Goal: Transaction & Acquisition: Purchase product/service

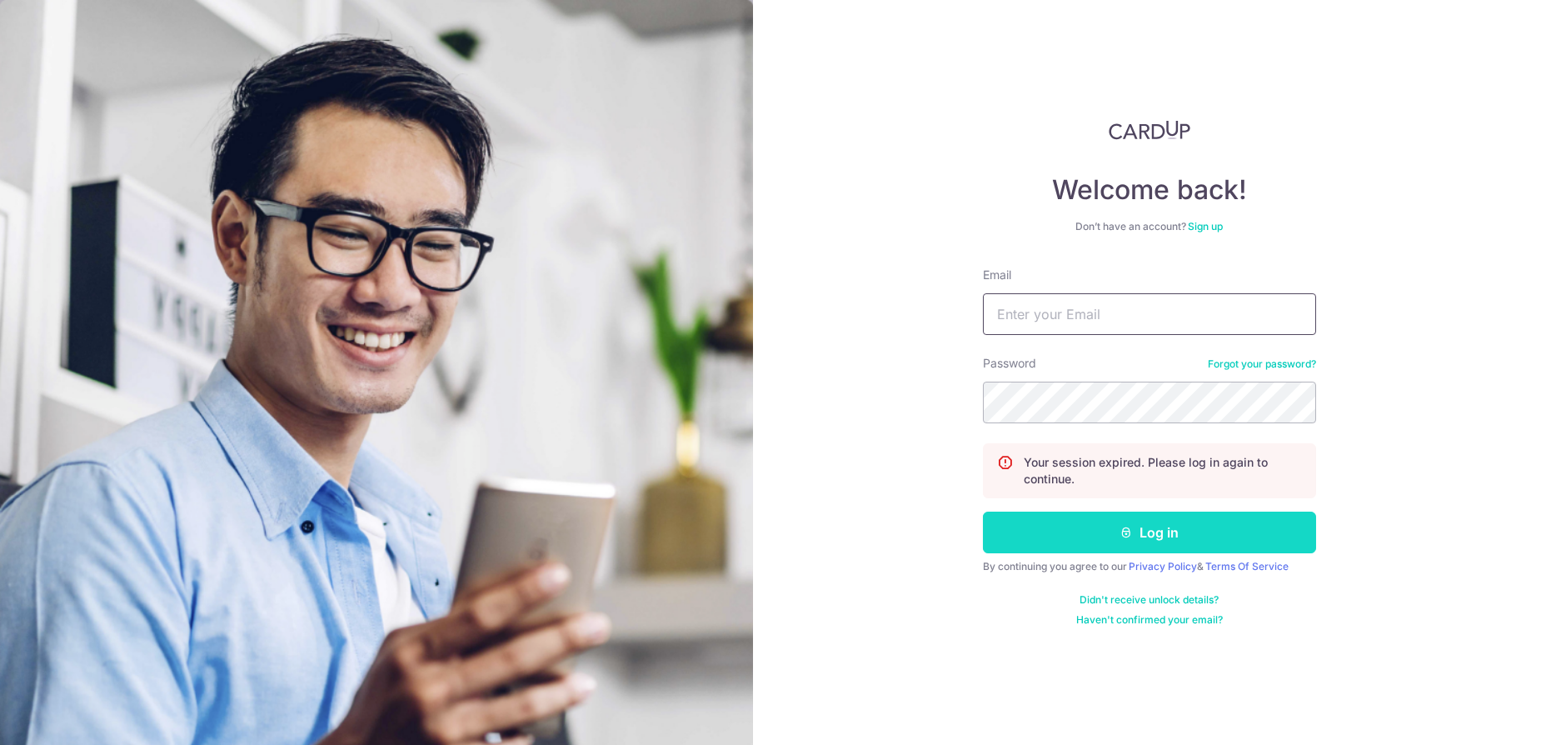
type input "[EMAIL_ADDRESS][DOMAIN_NAME]"
click at [1158, 527] on button "Log in" at bounding box center [1149, 532] width 333 height 42
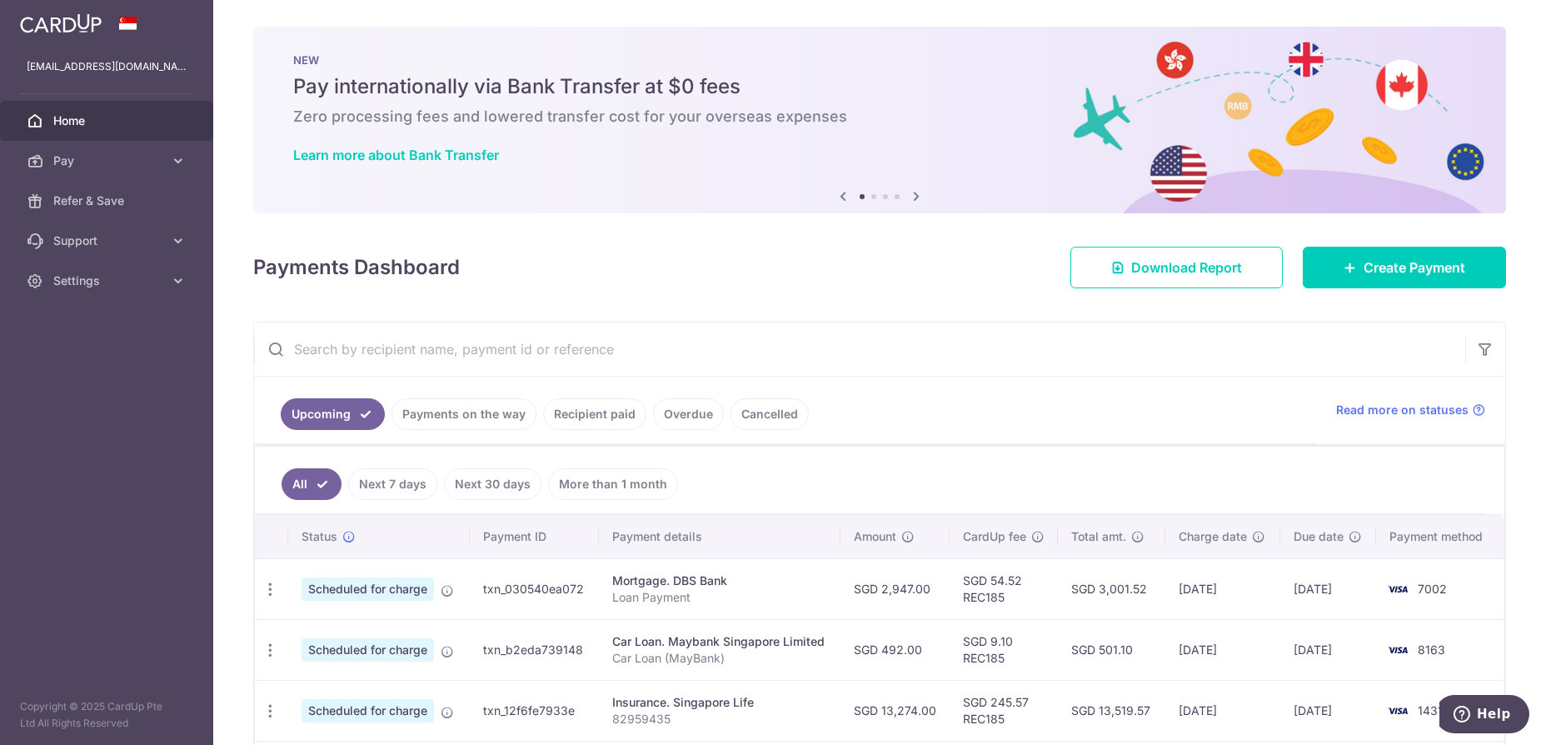
click at [471, 419] on link "Payments on the way" at bounding box center [463, 414] width 145 height 32
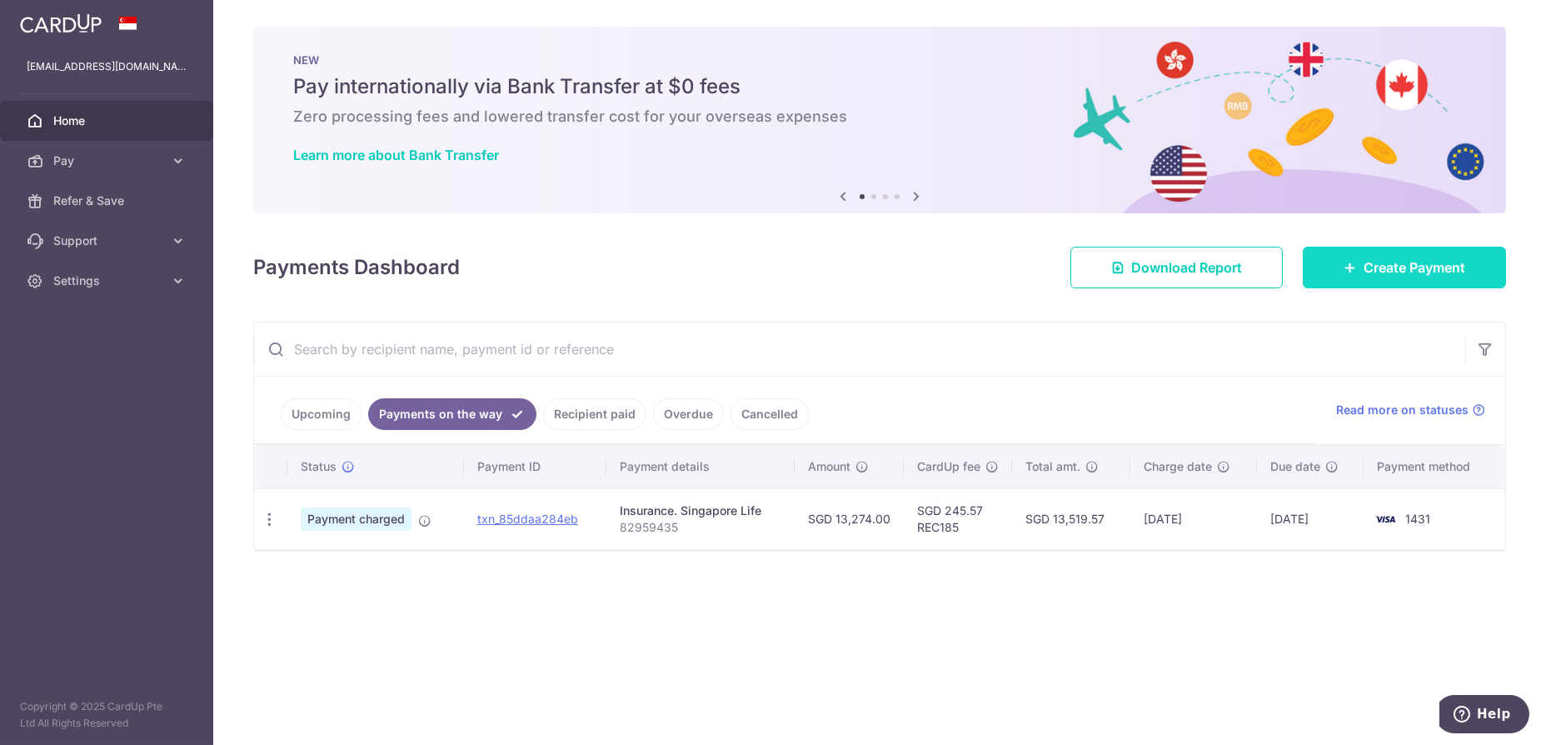
click at [1389, 271] on span "Create Payment" at bounding box center [1414, 267] width 102 height 20
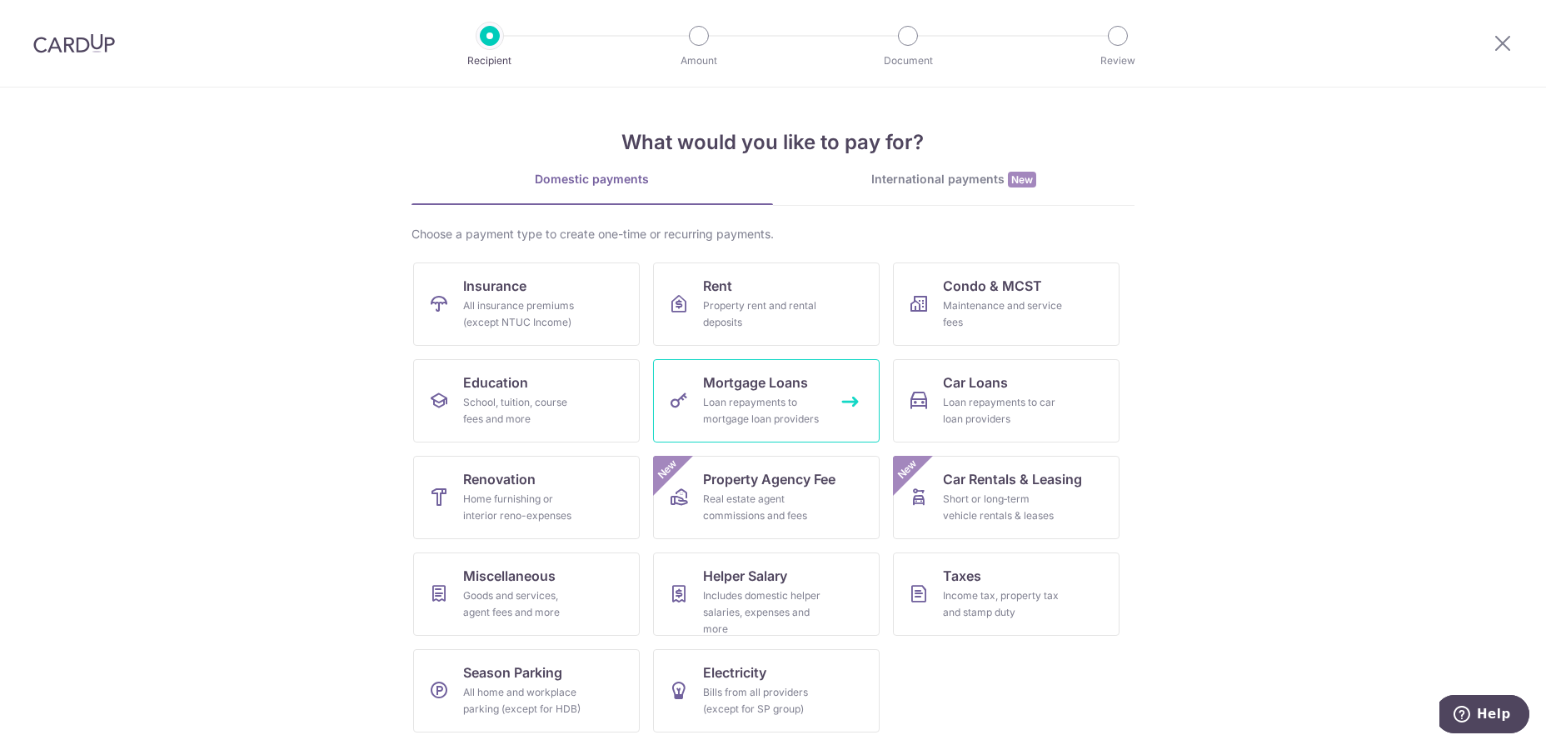
click at [750, 394] on div "Loan repayments to mortgage loan providers" at bounding box center [763, 410] width 120 height 33
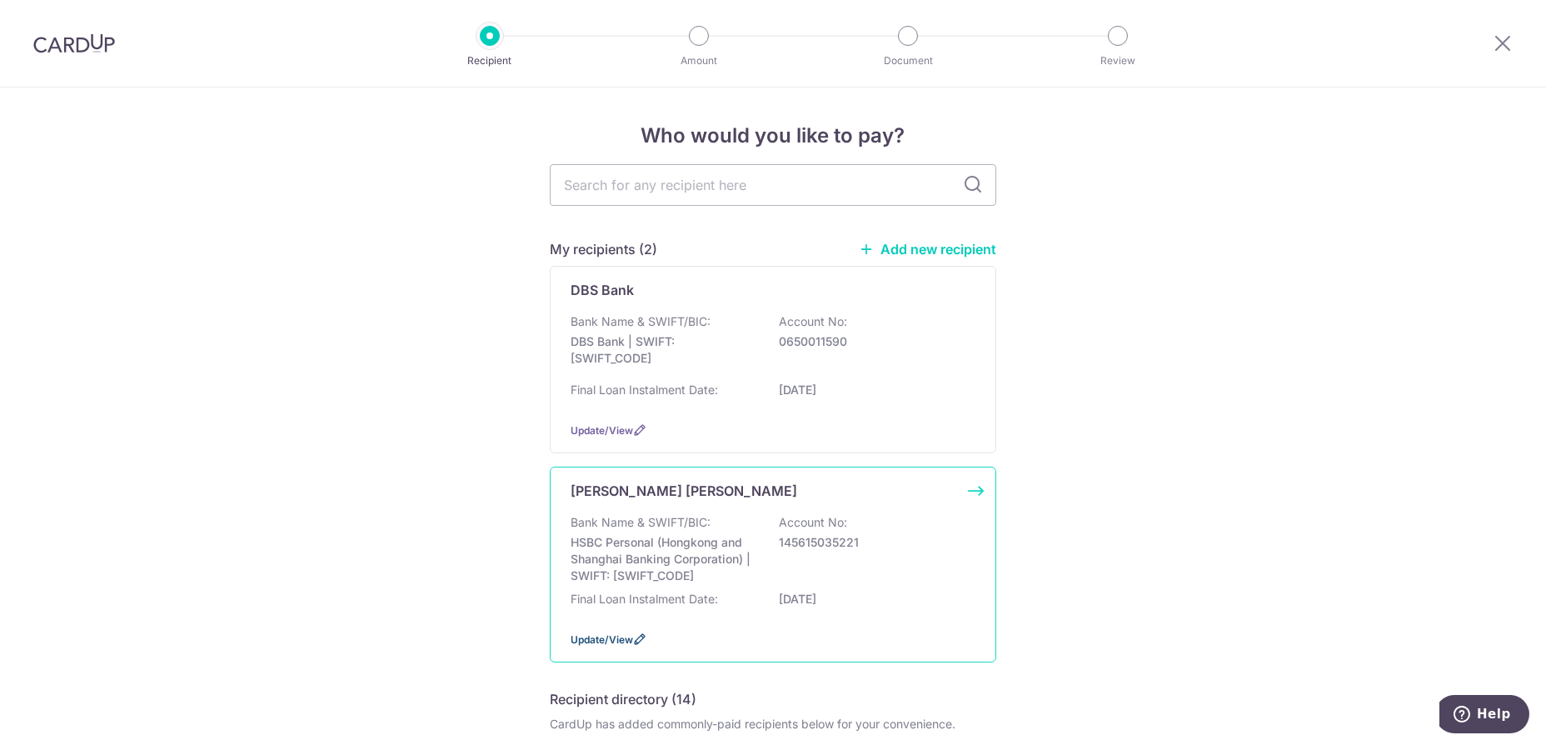
click at [600, 636] on span "Update/View" at bounding box center [601, 639] width 62 height 12
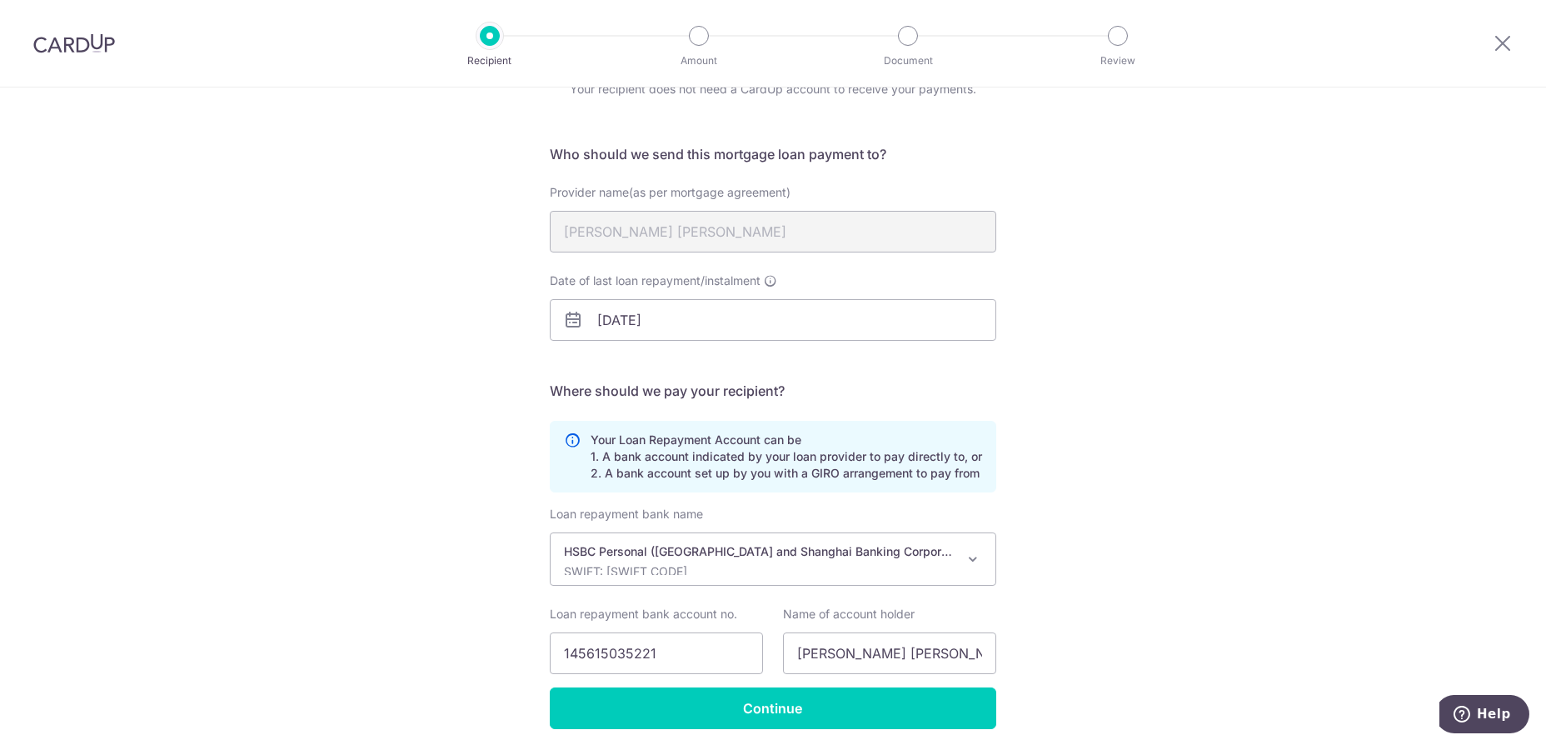
scroll to position [145, 0]
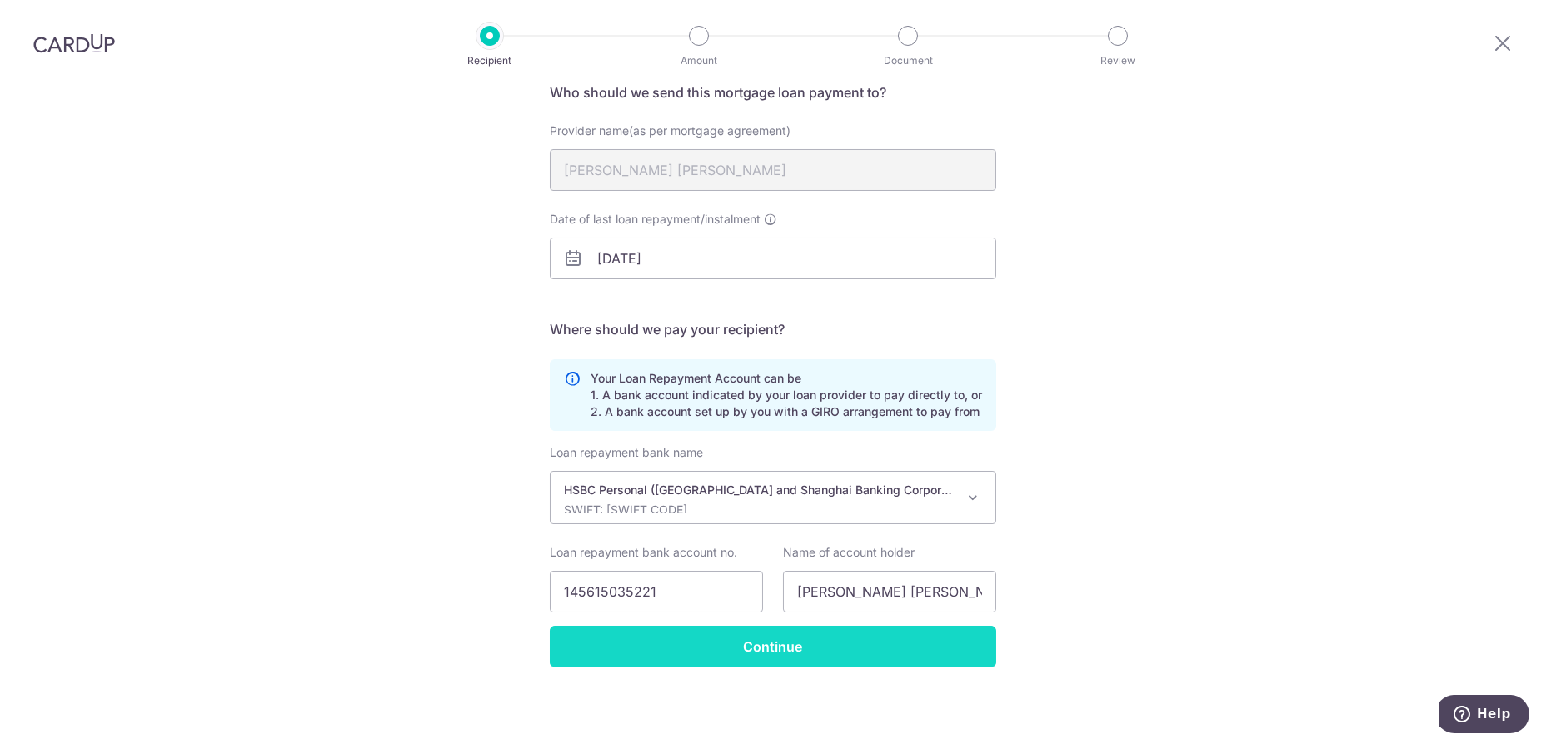
click at [855, 650] on input "Continue" at bounding box center [773, 646] width 446 height 42
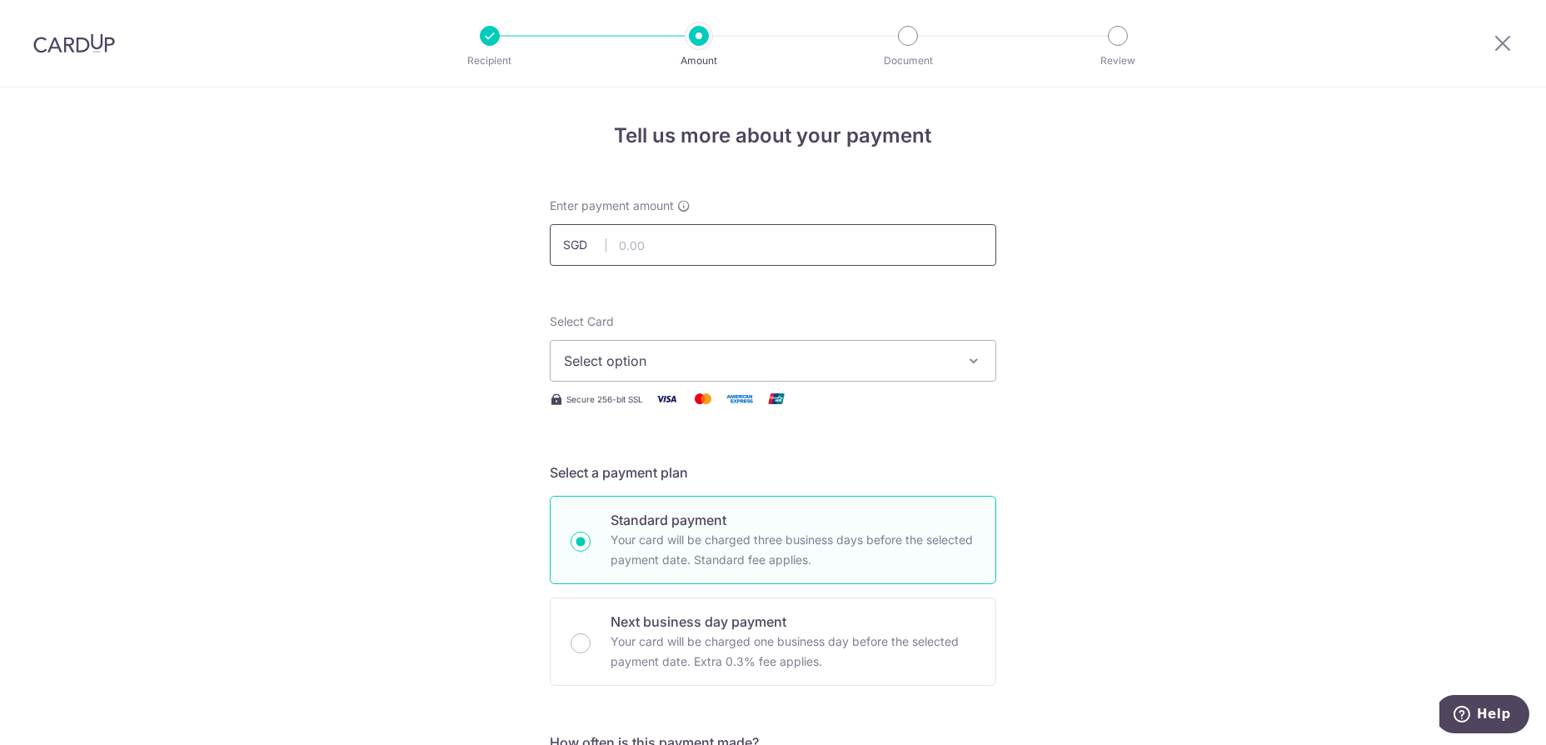
click at [631, 247] on input "text" at bounding box center [773, 245] width 446 height 42
type input "979.00"
click at [680, 356] on span "Select option" at bounding box center [758, 361] width 388 height 20
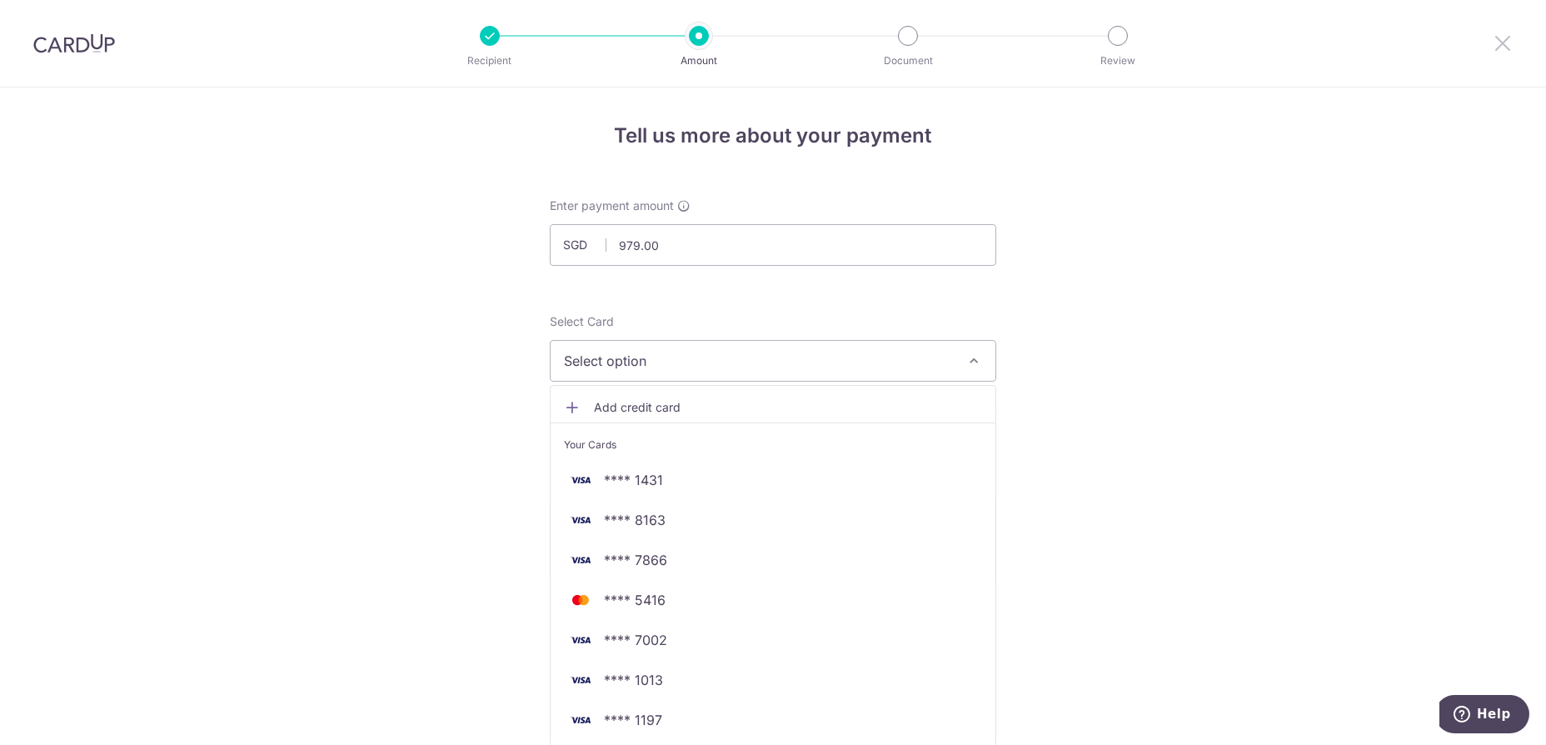
click at [1500, 42] on icon at bounding box center [1502, 42] width 20 height 21
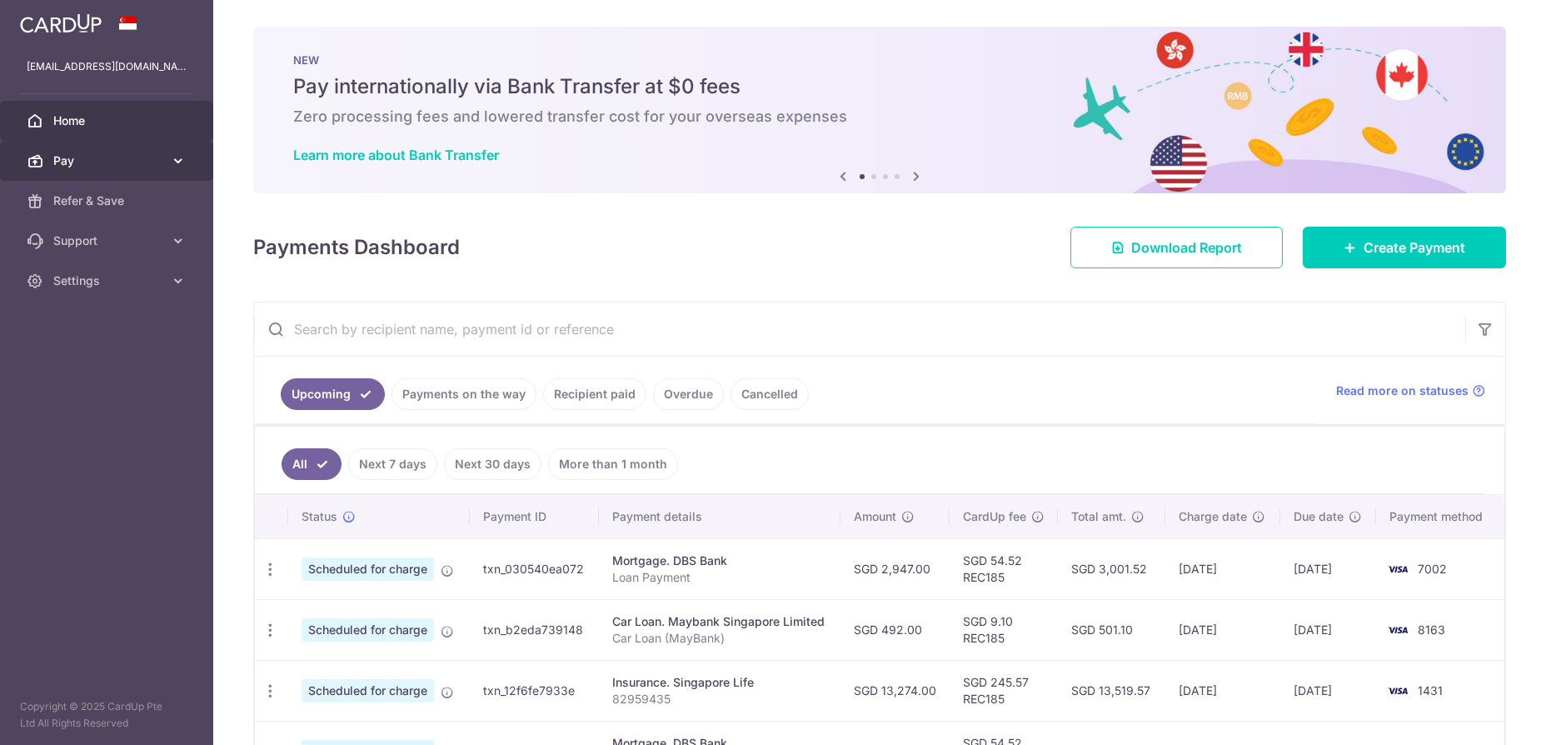
click at [81, 165] on span "Pay" at bounding box center [108, 160] width 110 height 17
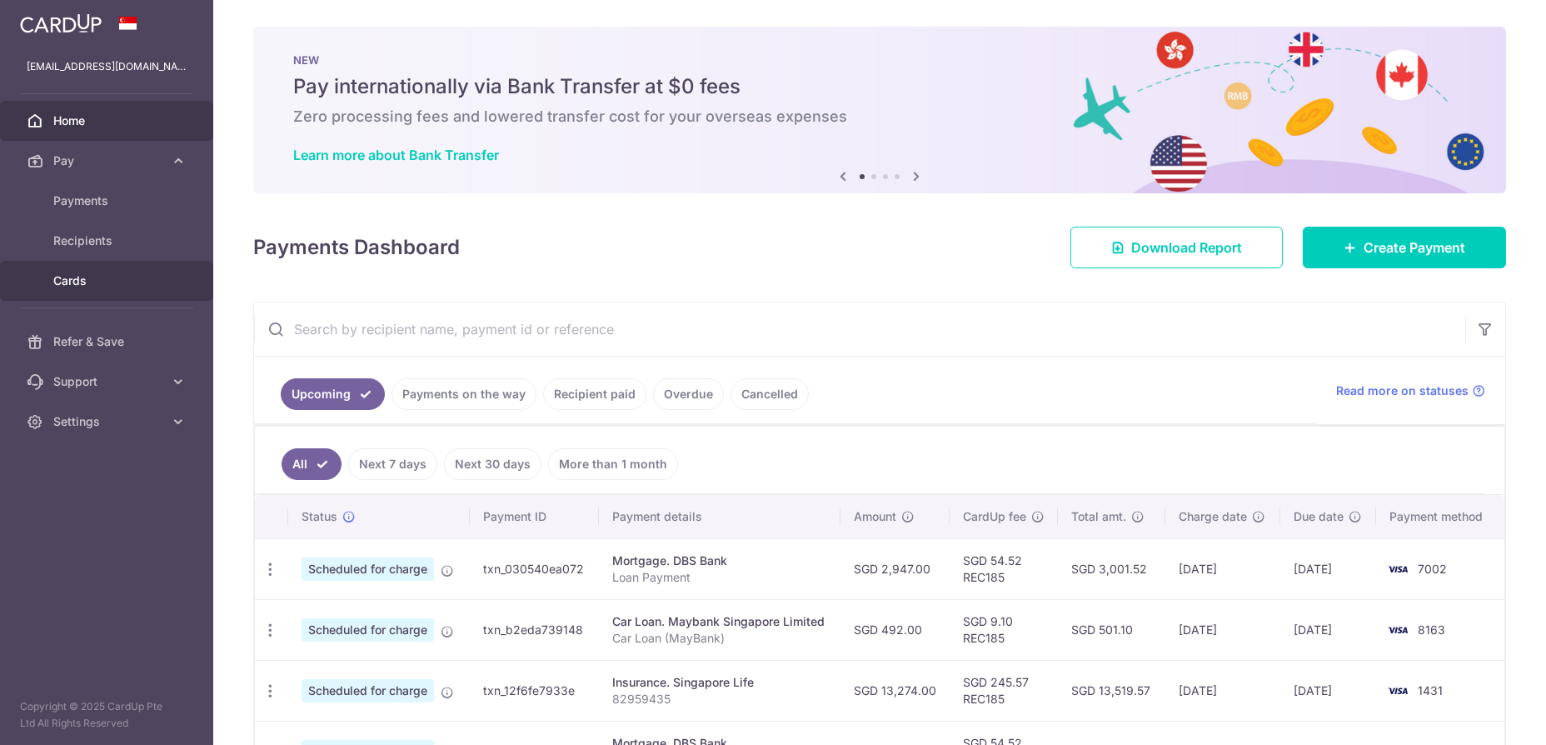
click at [68, 277] on span "Cards" at bounding box center [108, 280] width 110 height 17
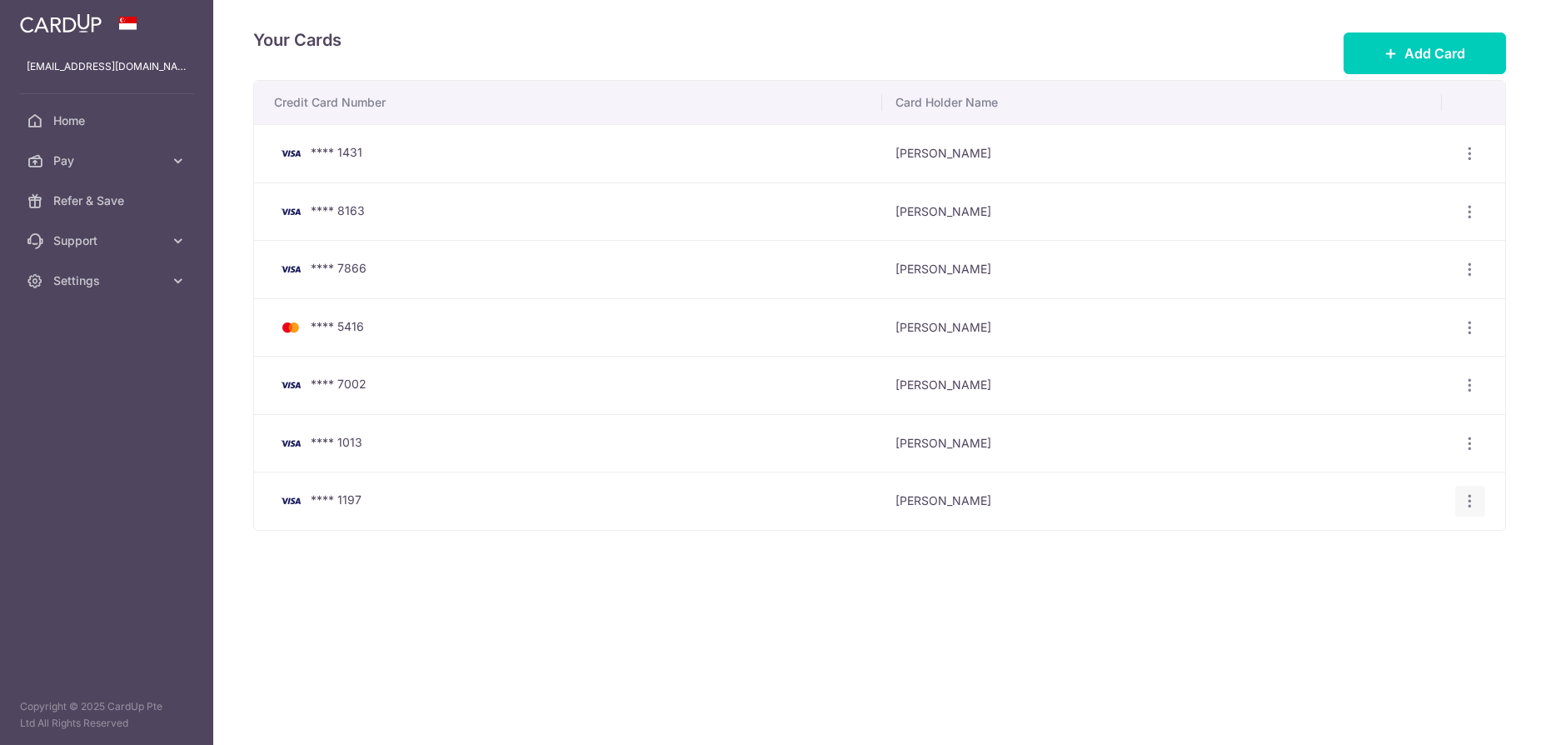
click at [1475, 162] on icon "button" at bounding box center [1470, 153] width 17 height 17
click at [1372, 540] on span "View/Edit" at bounding box center [1413, 547] width 113 height 20
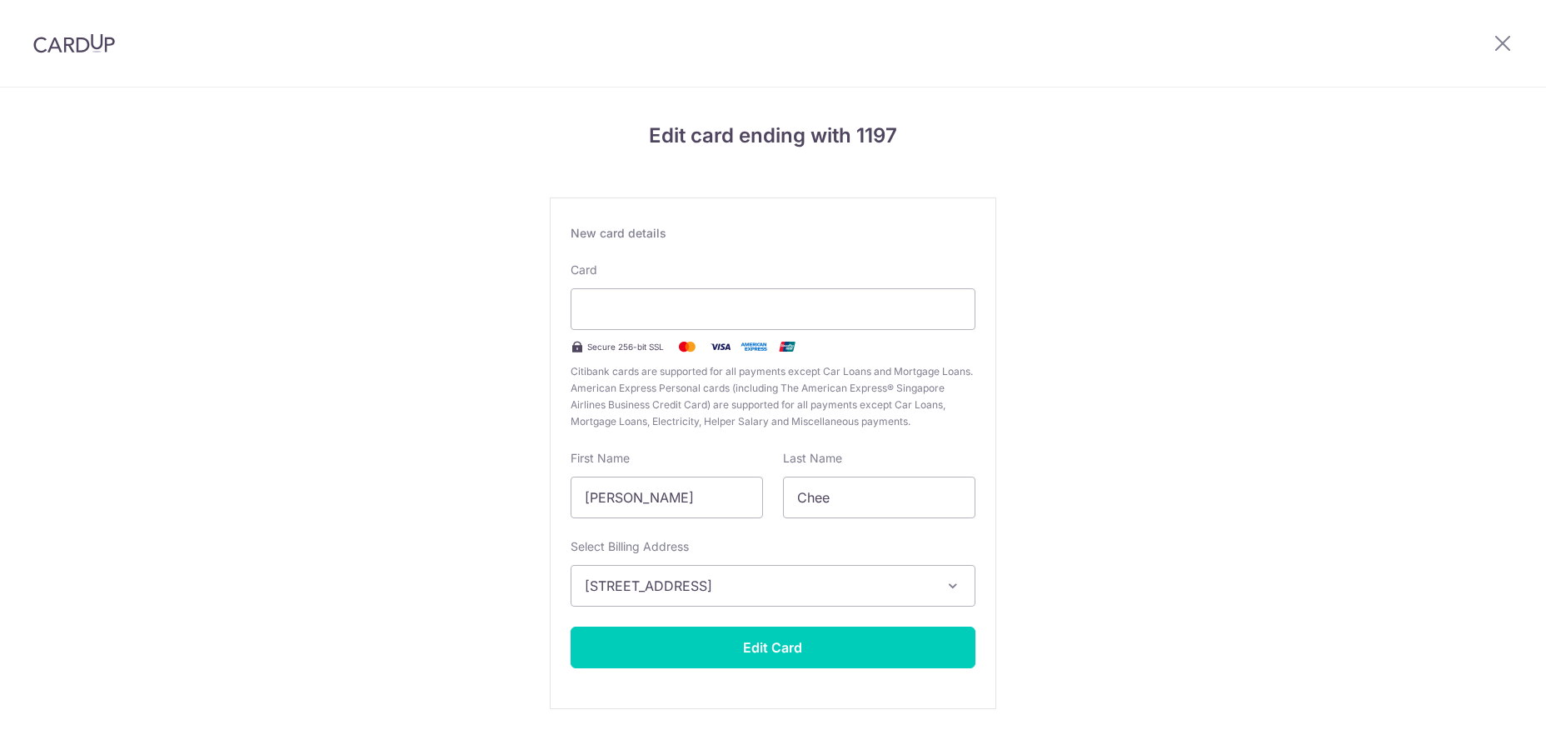
scroll to position [42, 0]
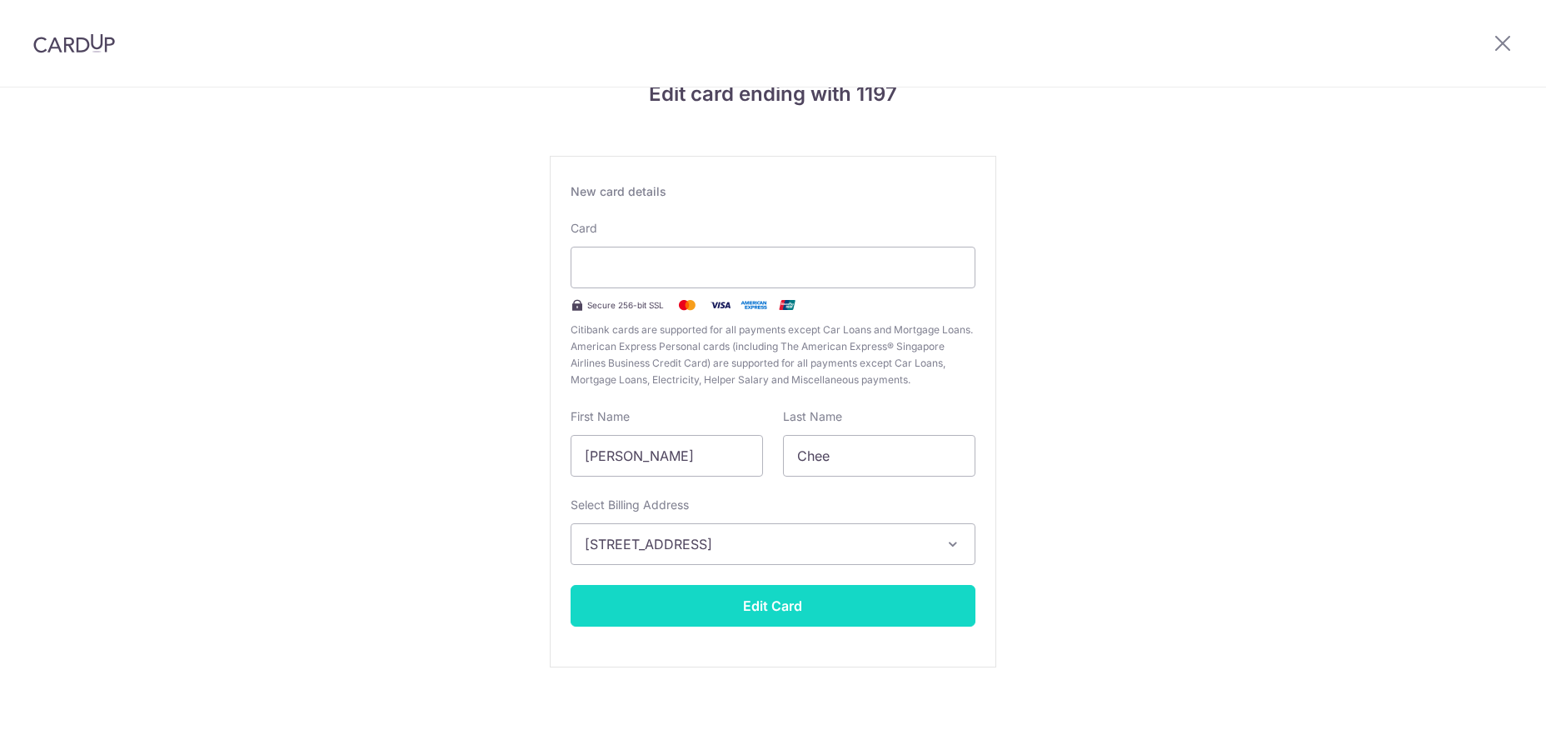
click at [764, 593] on button "Edit Card" at bounding box center [772, 606] width 405 height 42
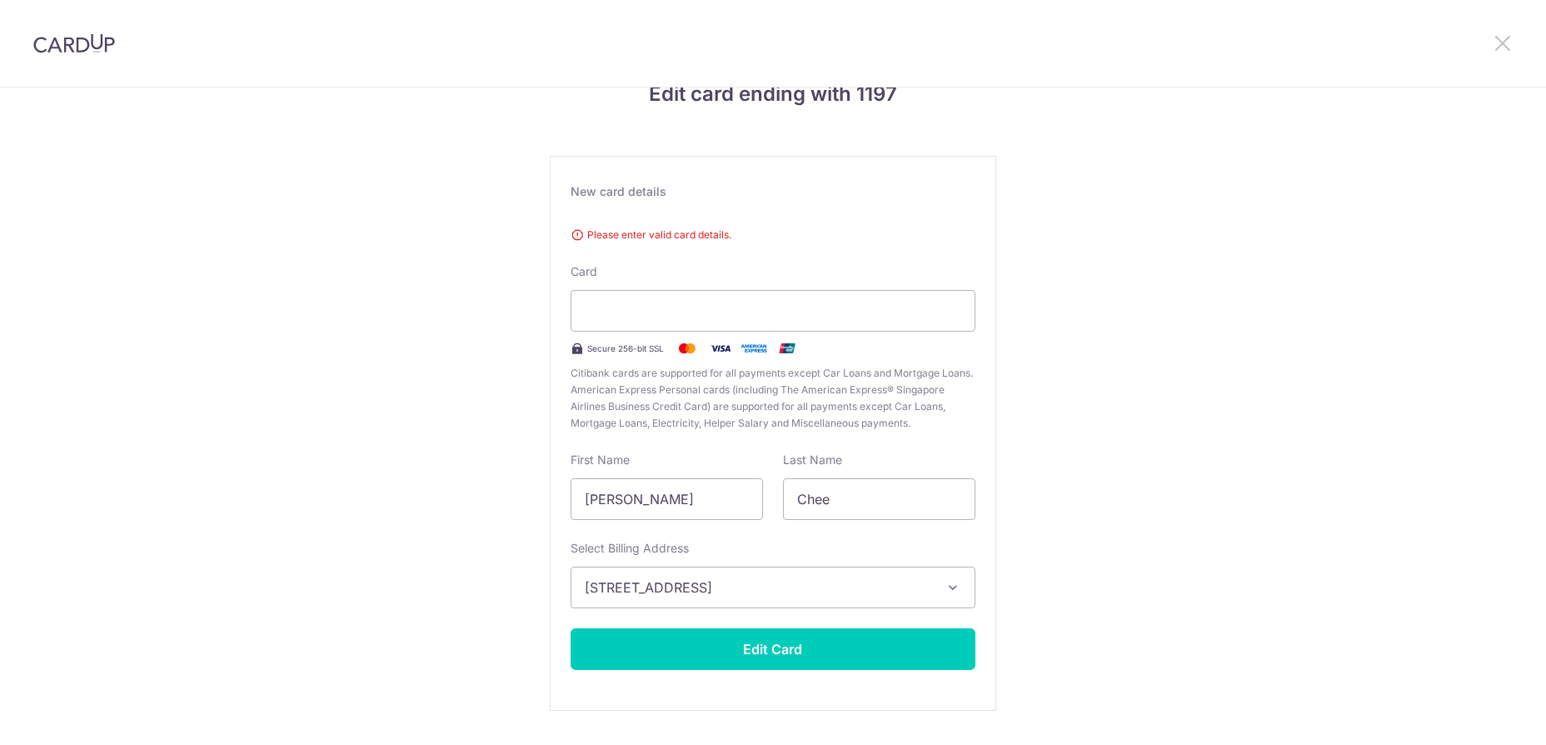
click at [1499, 37] on icon at bounding box center [1502, 42] width 20 height 21
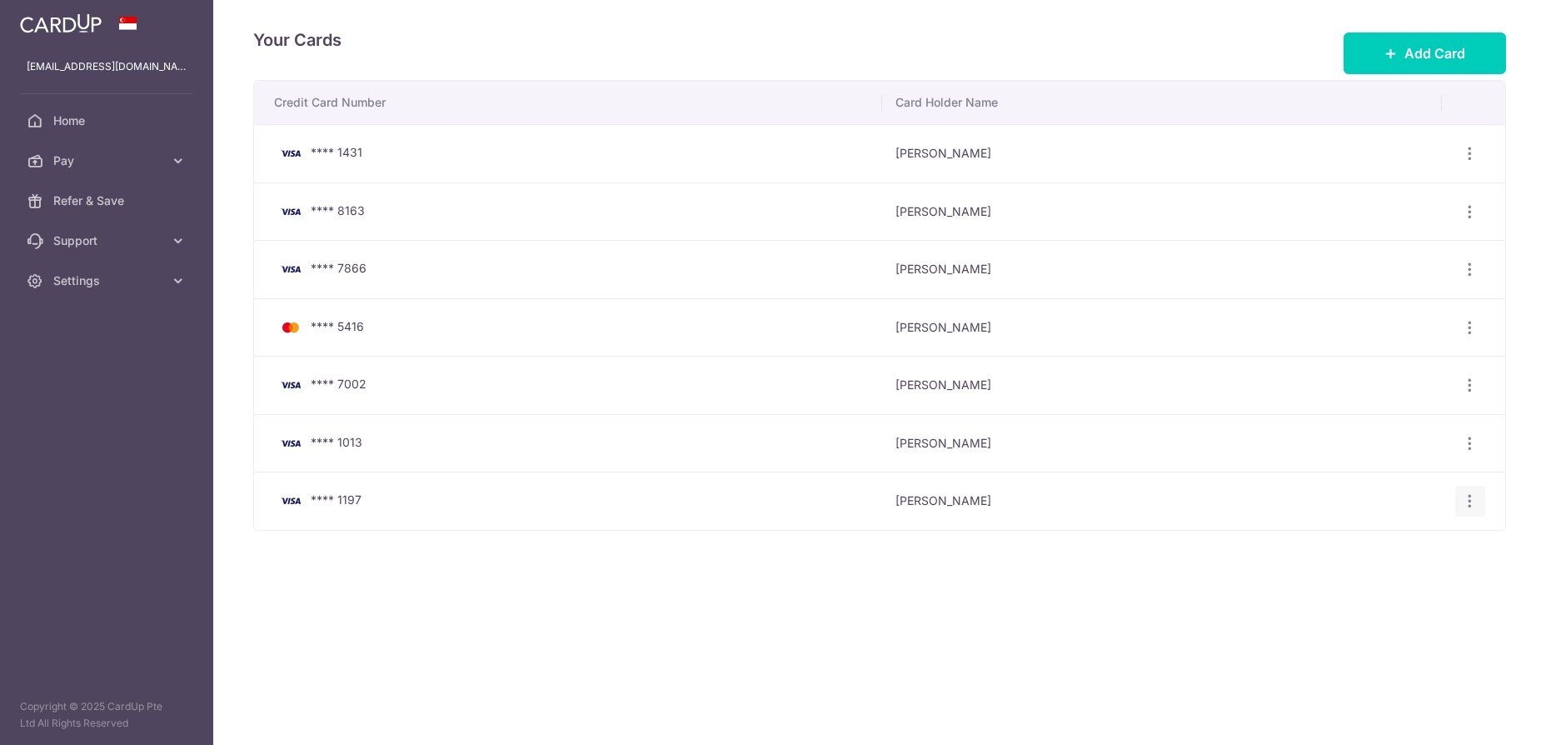
click at [1469, 162] on icon "button" at bounding box center [1470, 153] width 17 height 17
click at [1378, 581] on span "Delete" at bounding box center [1413, 587] width 113 height 20
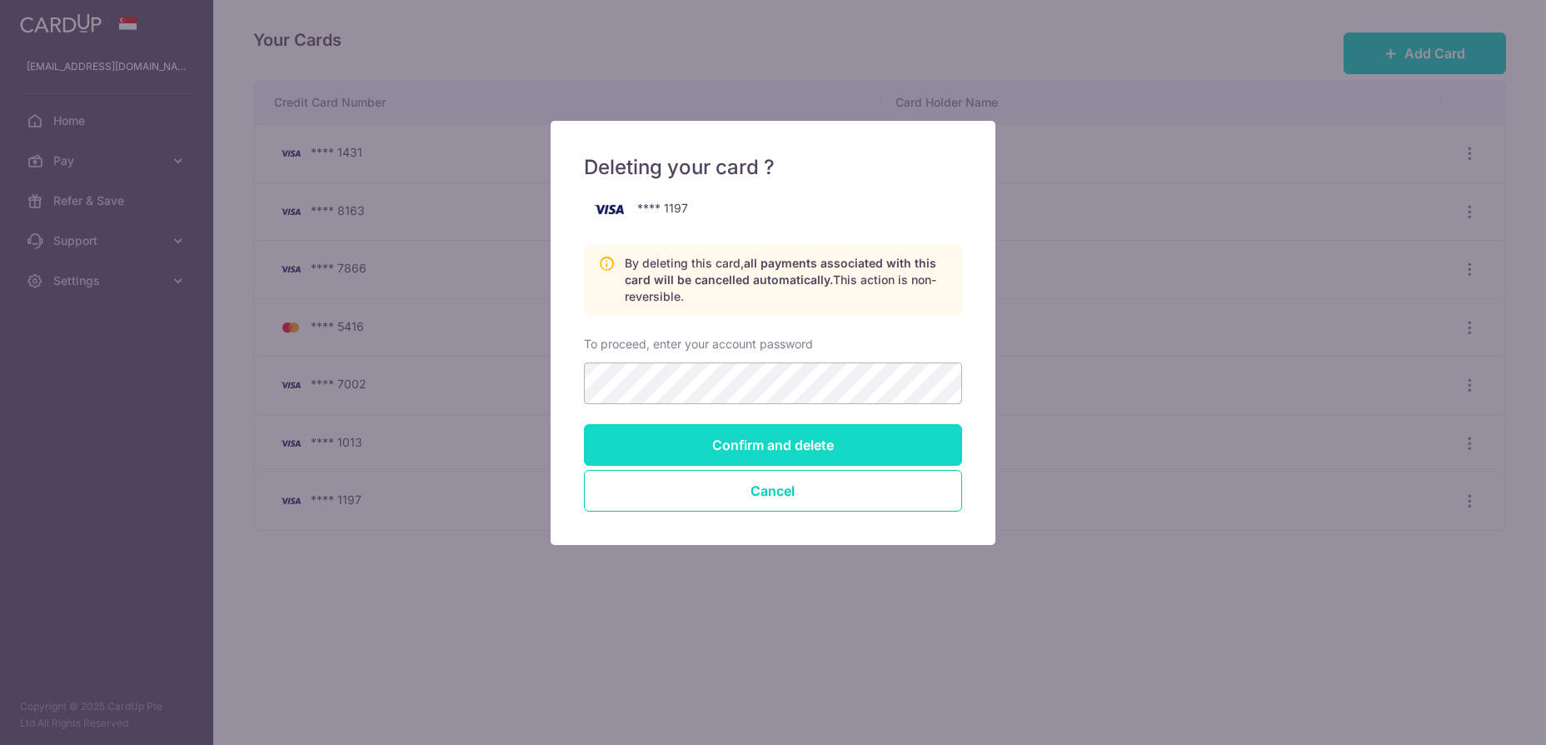
click at [784, 439] on input "Confirm and delete" at bounding box center [773, 445] width 378 height 42
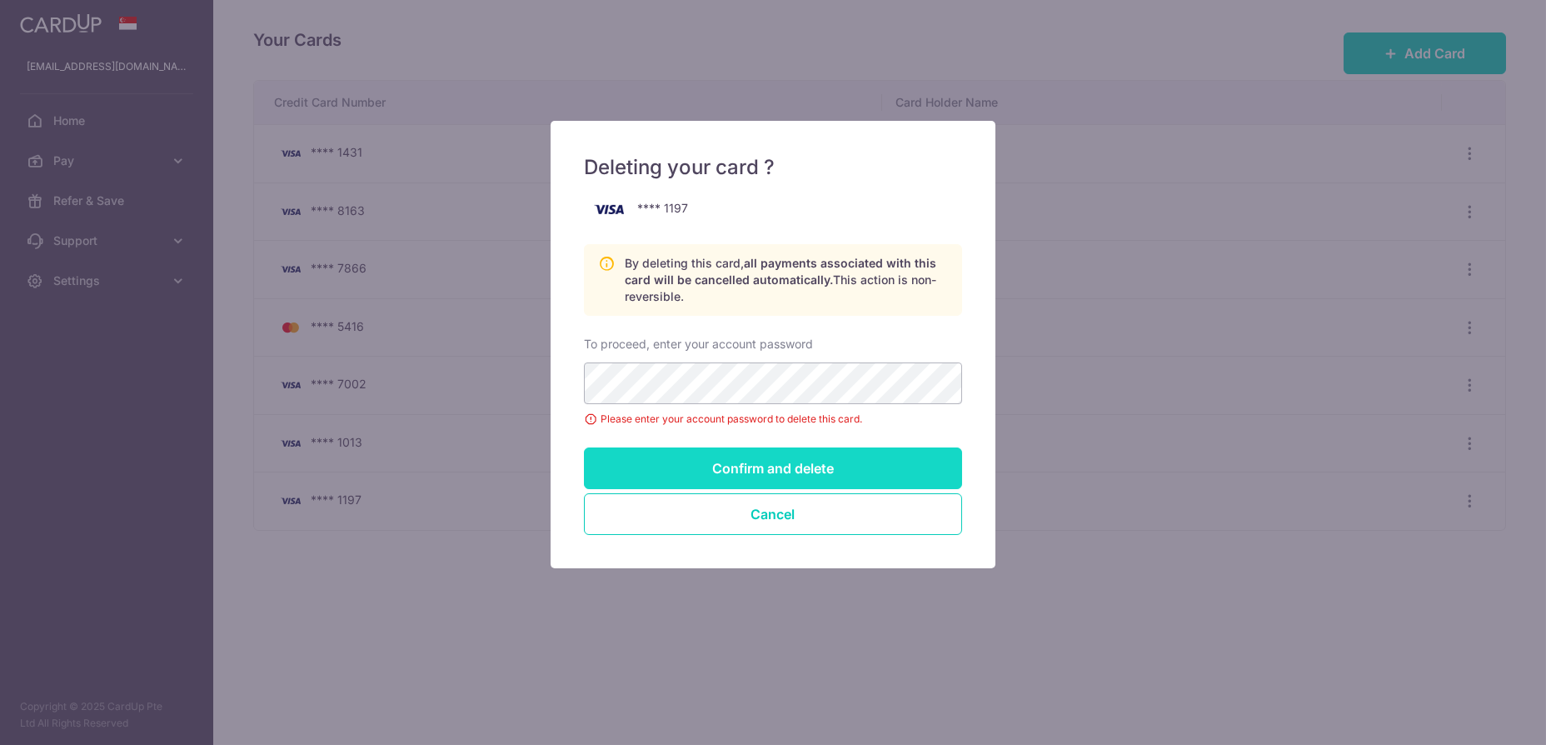
click at [909, 473] on input "Confirm and delete" at bounding box center [773, 468] width 378 height 42
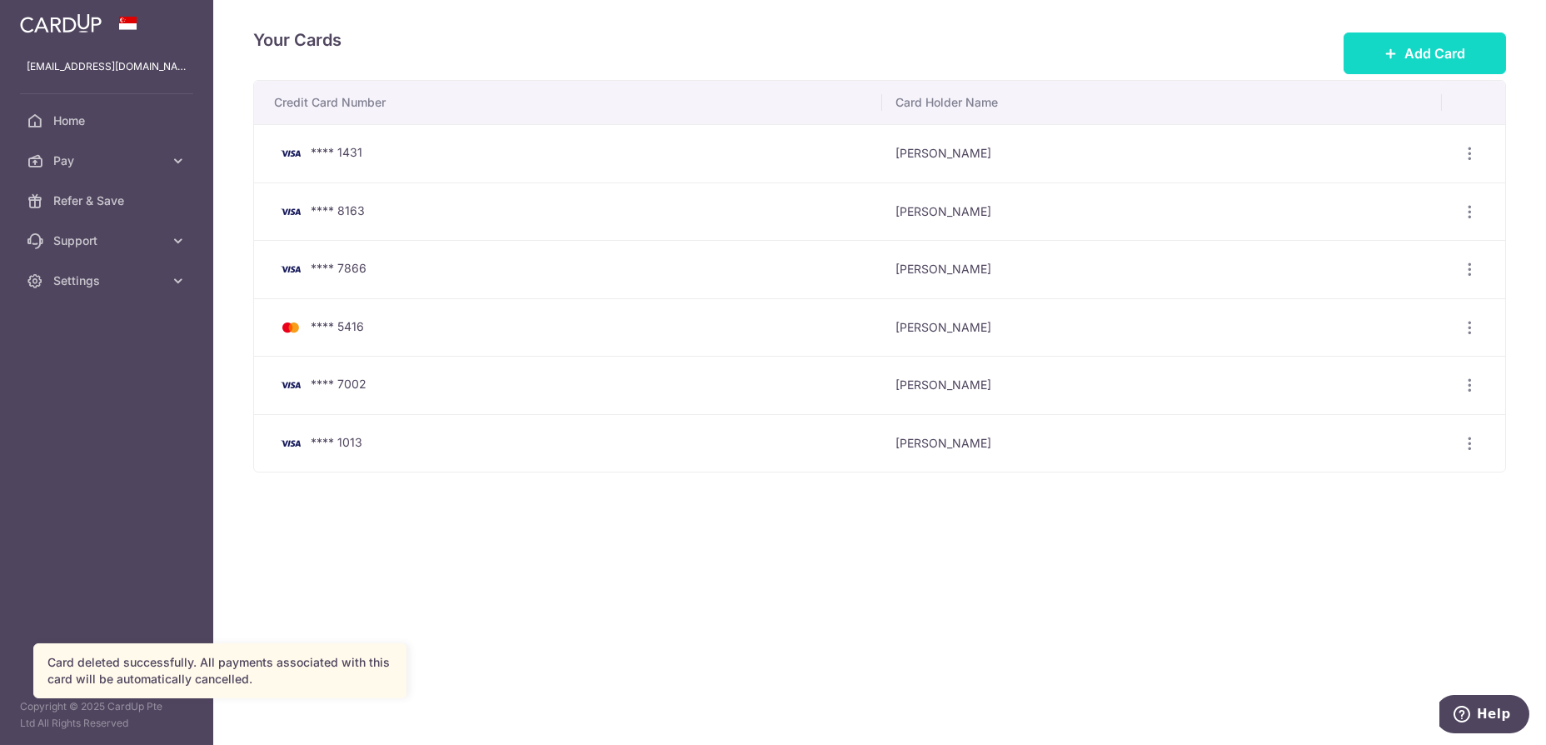
click at [1417, 43] on span "Add Card" at bounding box center [1434, 53] width 61 height 20
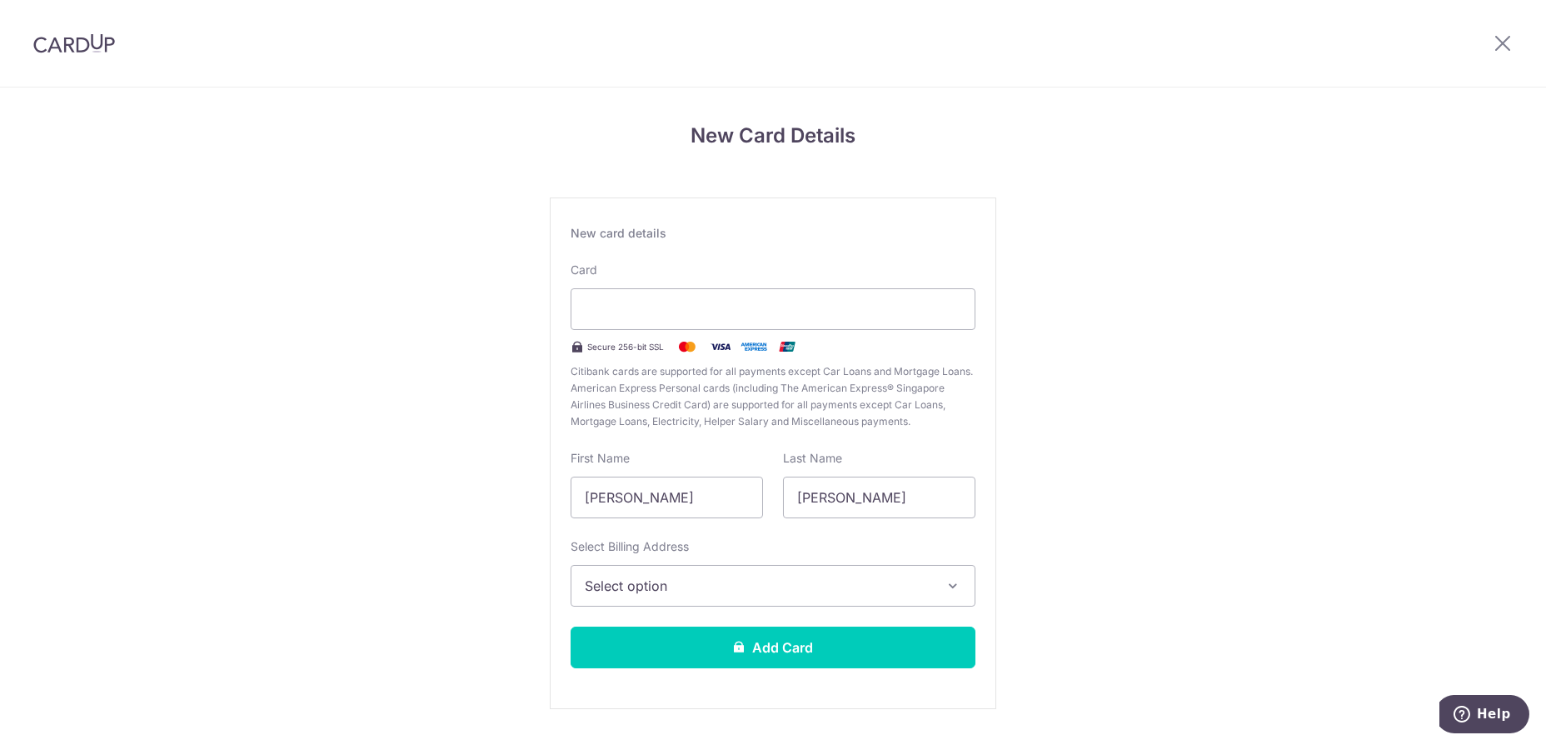
click at [665, 597] on button "Select option" at bounding box center [772, 586] width 405 height 42
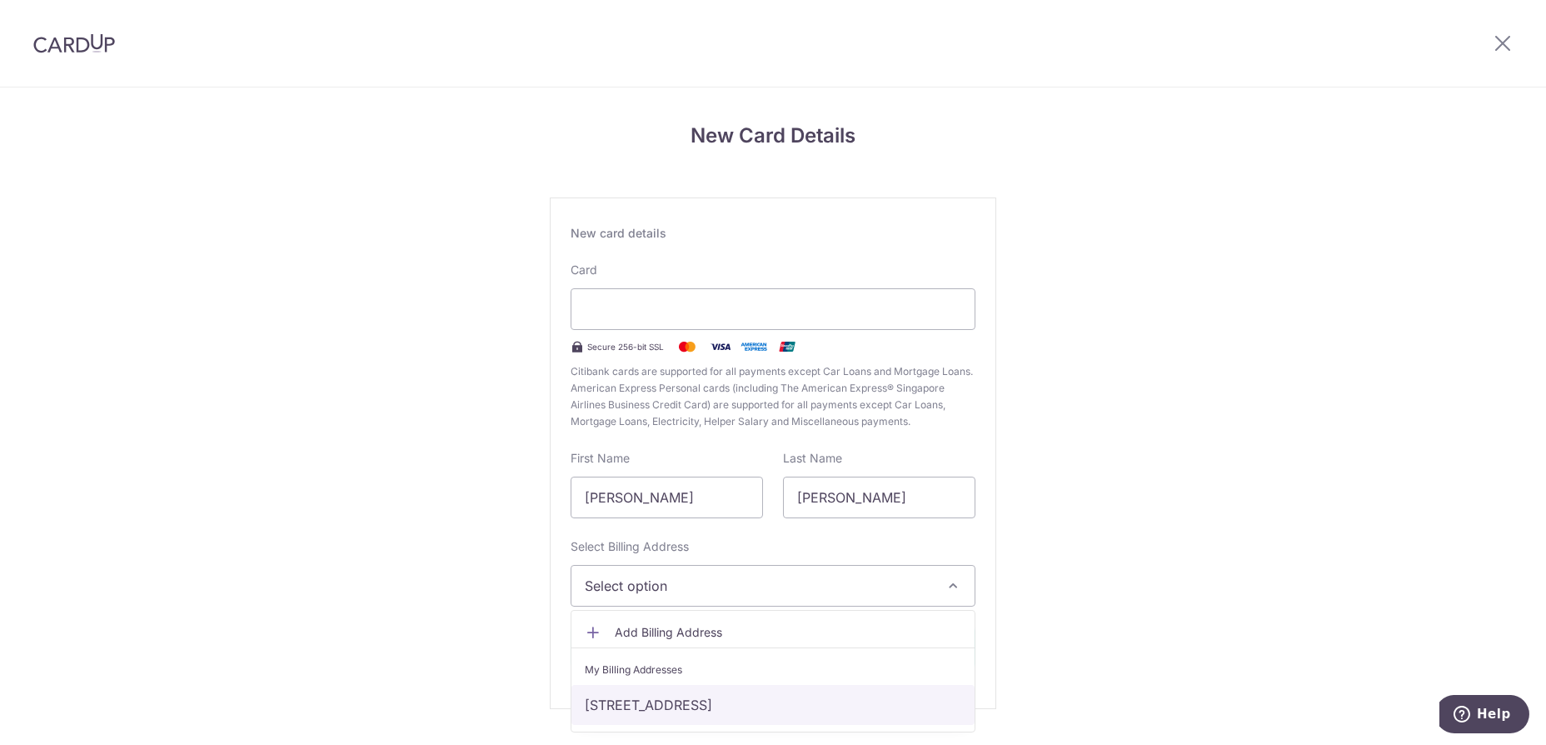
click at [650, 701] on link "[STREET_ADDRESS]" at bounding box center [772, 705] width 403 height 40
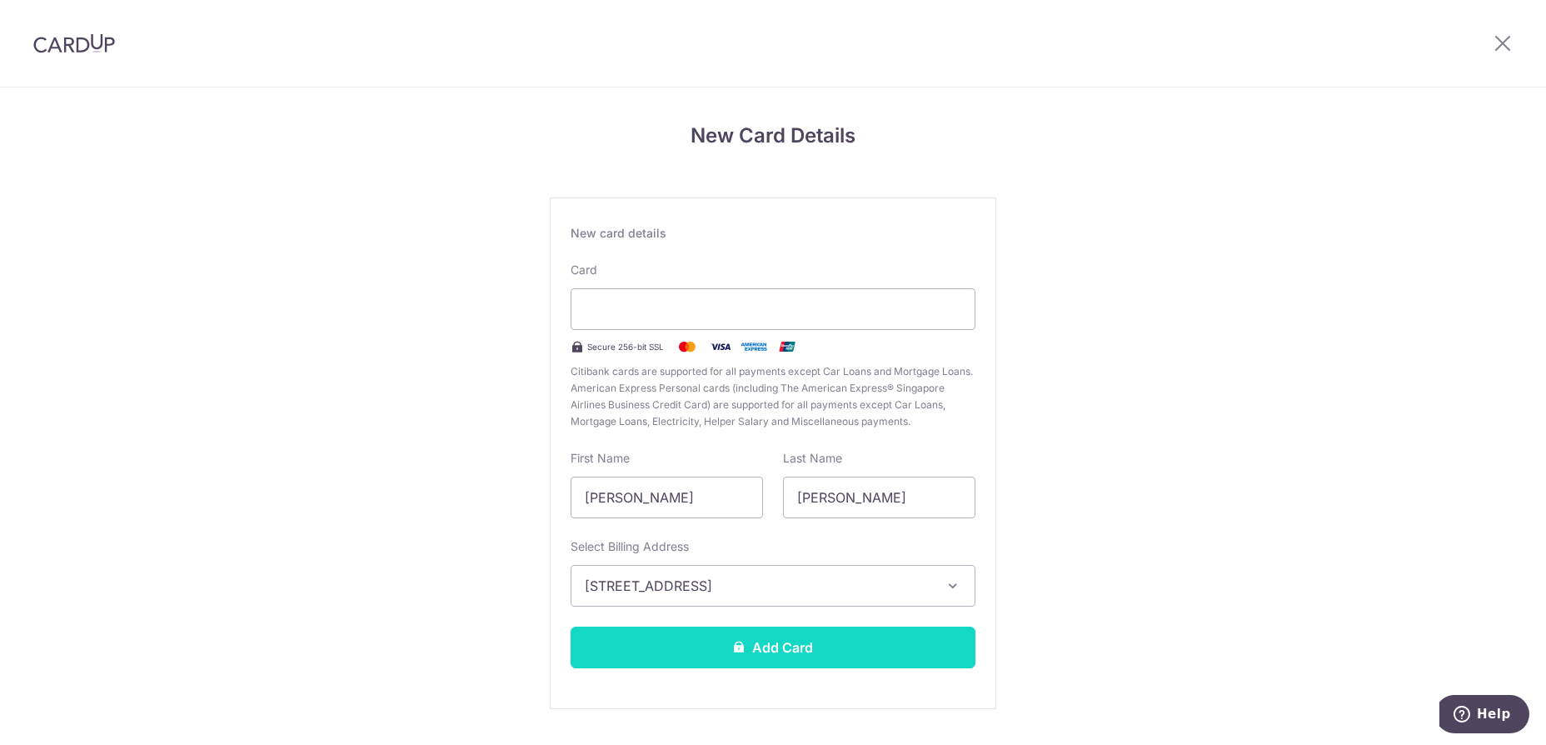
click at [806, 648] on button "Add Card" at bounding box center [772, 647] width 405 height 42
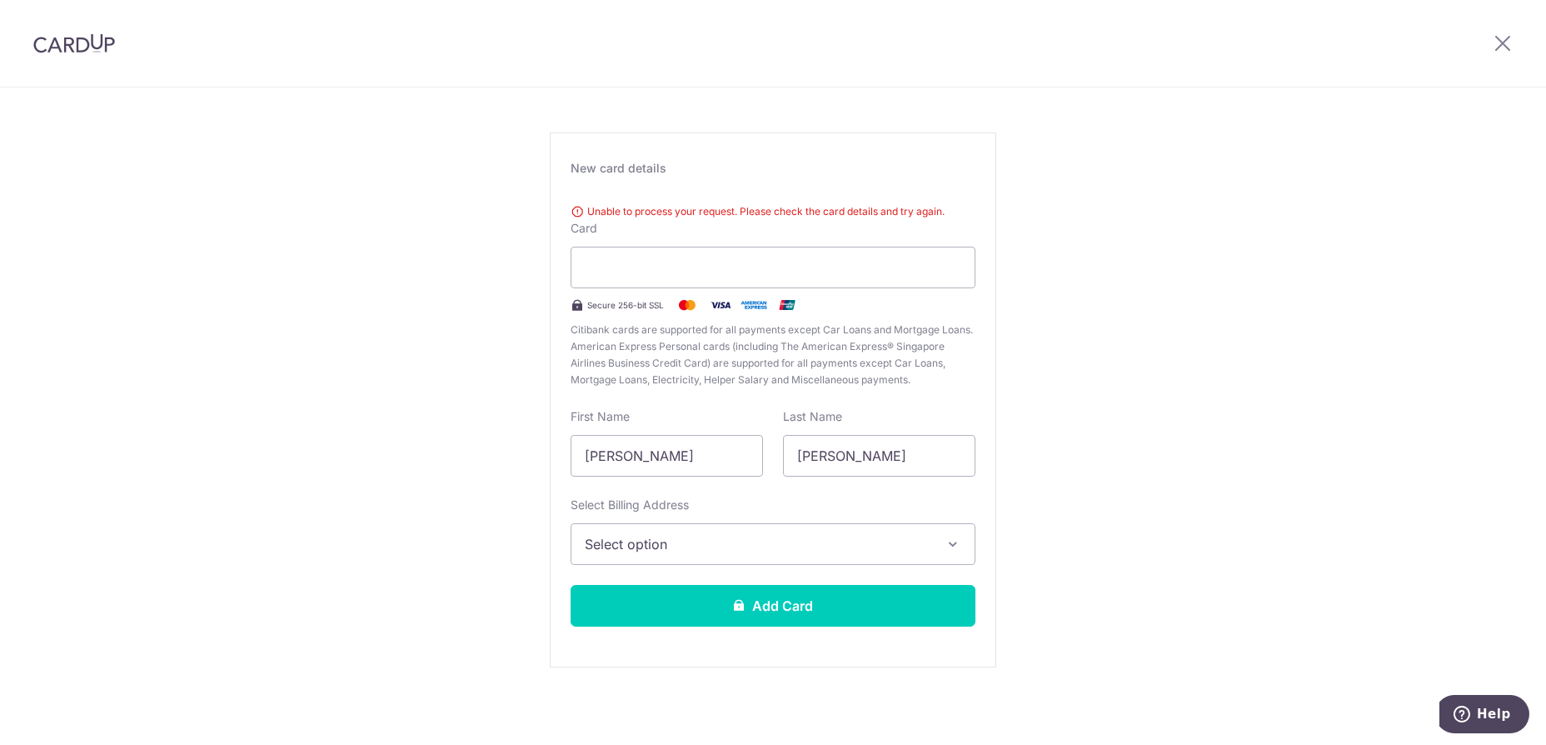
click at [702, 539] on span "Select option" at bounding box center [758, 544] width 346 height 20
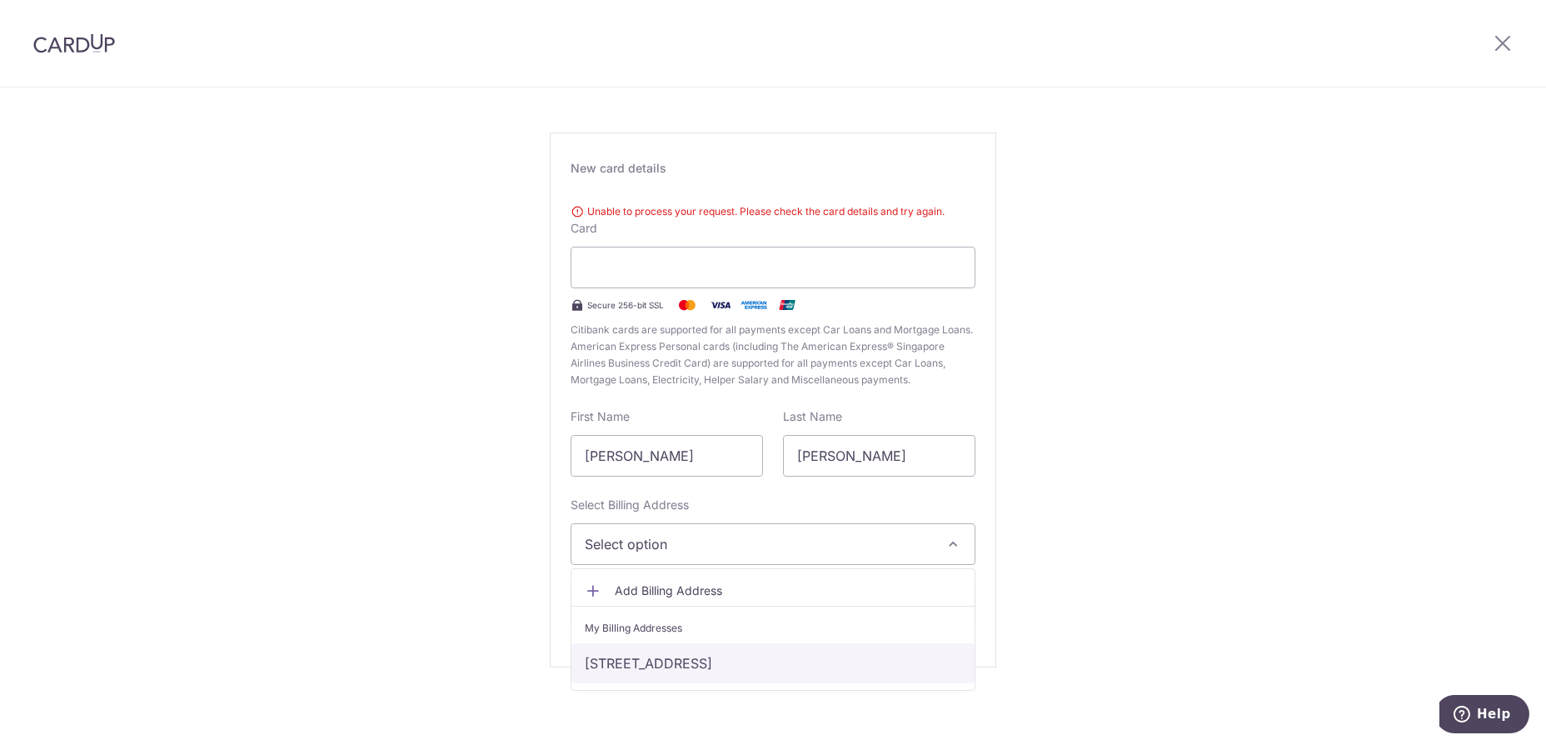
click at [727, 668] on link "[STREET_ADDRESS]" at bounding box center [772, 663] width 403 height 40
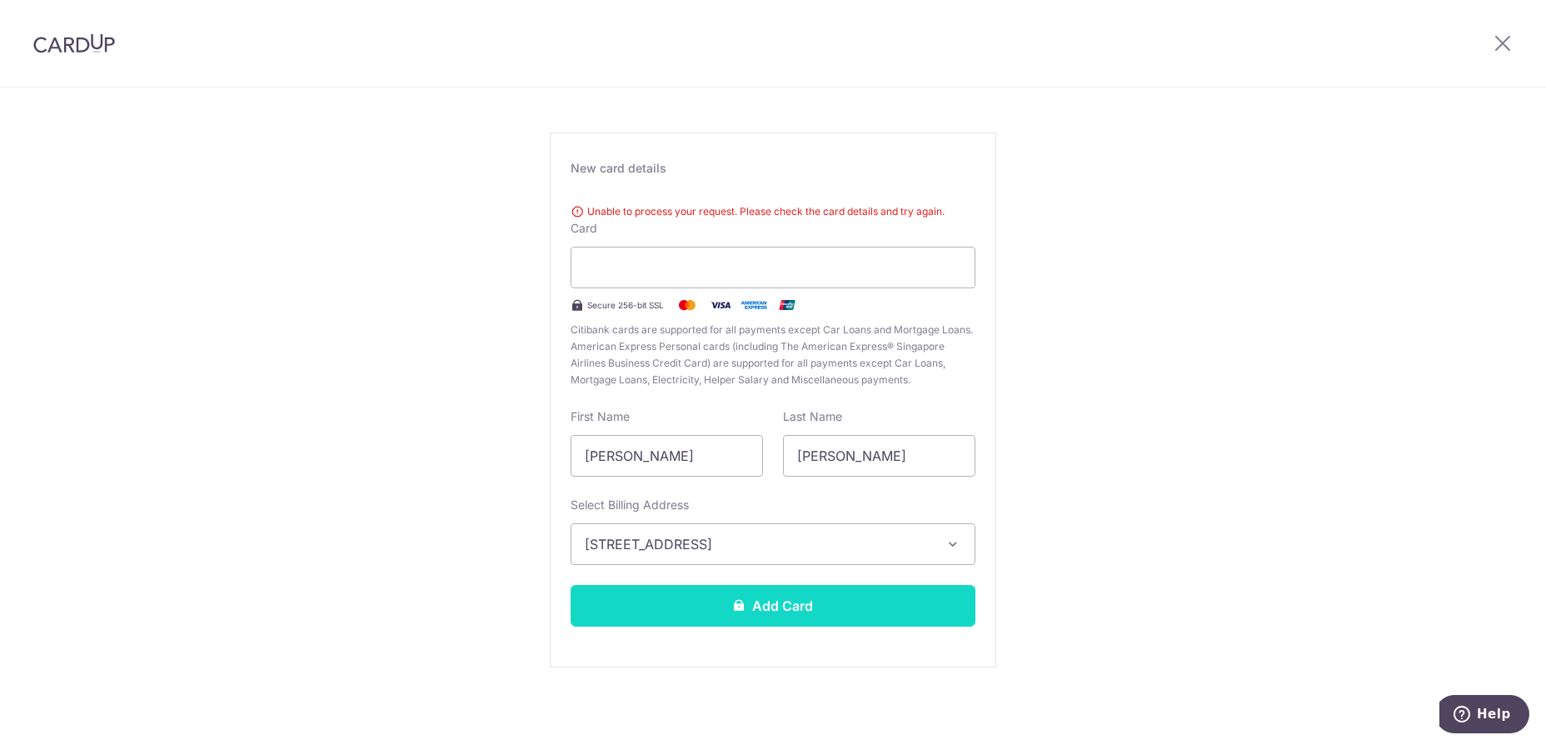
click at [798, 604] on button "Add Card" at bounding box center [772, 606] width 405 height 42
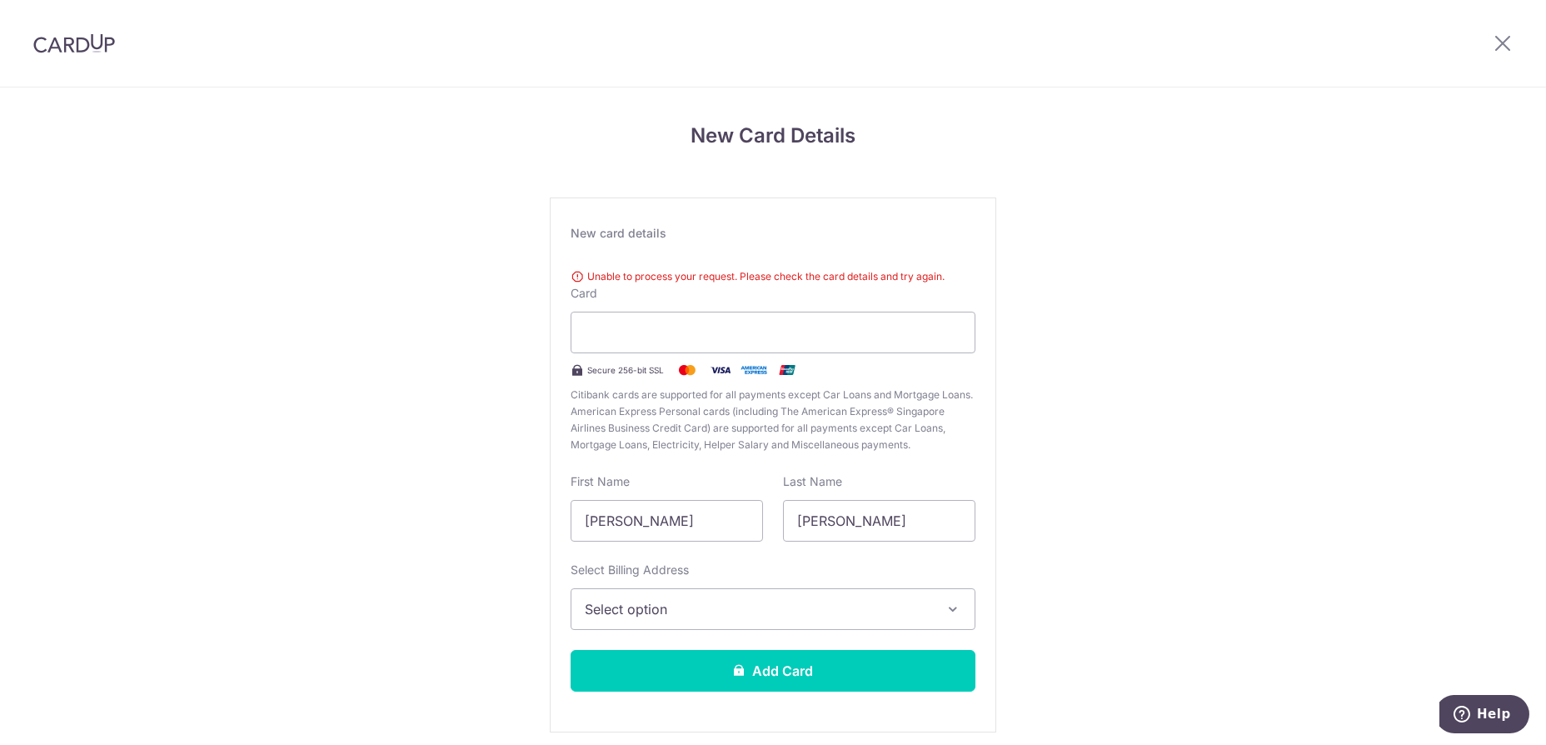
click at [74, 47] on img at bounding box center [74, 43] width 82 height 20
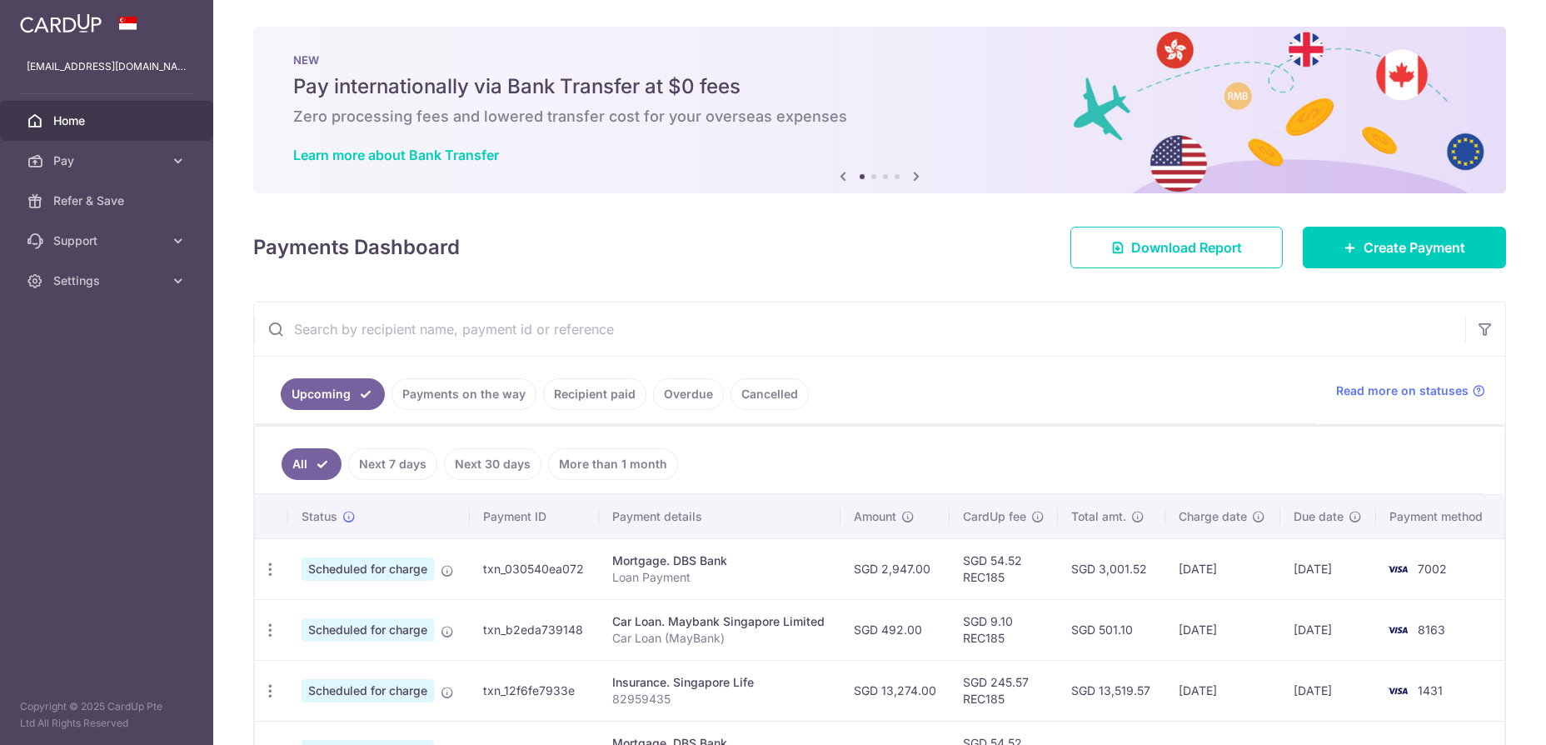
click at [1498, 38] on div "× Pause Schedule Pause all future payments in this series Pause just this one p…" at bounding box center [879, 372] width 1333 height 745
click at [70, 281] on span "Settings" at bounding box center [108, 280] width 110 height 17
click at [63, 361] on span "Logout" at bounding box center [108, 360] width 110 height 17
